Goal: Transaction & Acquisition: Purchase product/service

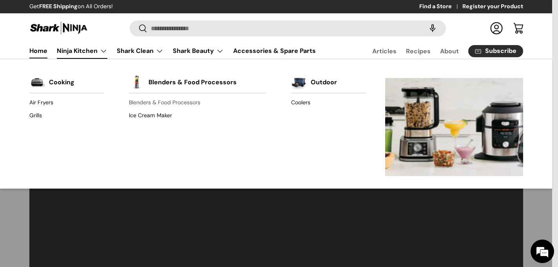
click at [149, 104] on link "Blenders & Food Processors" at bounding box center [197, 102] width 137 height 13
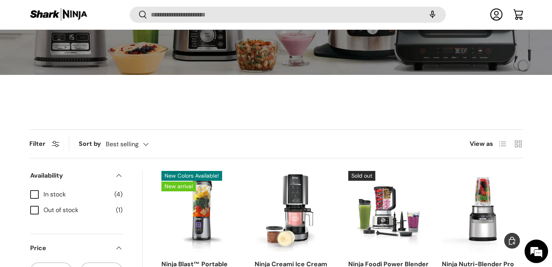
scroll to position [244, 0]
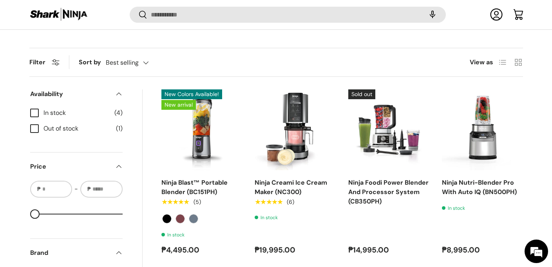
click at [535, 100] on div "Filter Filter & Sort Sort by Best selling Featured Best selling Alphabetically,…" at bounding box center [276, 244] width 544 height 392
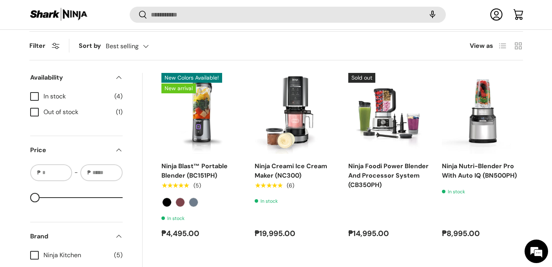
scroll to position [261, 0]
click at [552, 80] on div "Filter Filter & Sort Sort by Best selling Featured Best selling Alphabetically,…" at bounding box center [276, 227] width 552 height 392
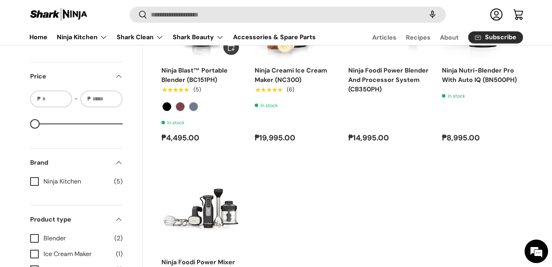
scroll to position [284, 0]
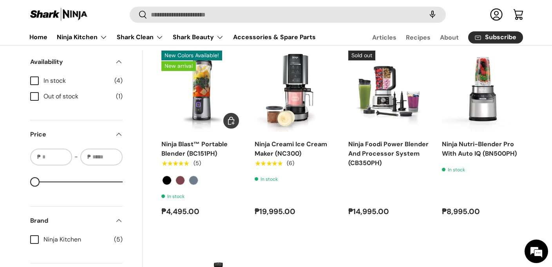
click at [0, 0] on img "Ninja Blast™ Portable Blender (BC151PH)" at bounding box center [0, 0] width 0 height 0
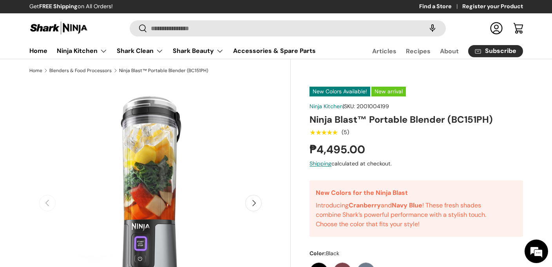
click at [328, 143] on strong "₱4,495.00" at bounding box center [339, 149] width 58 height 15
copy strong "4,495.00"
